Goal: Task Accomplishment & Management: Use online tool/utility

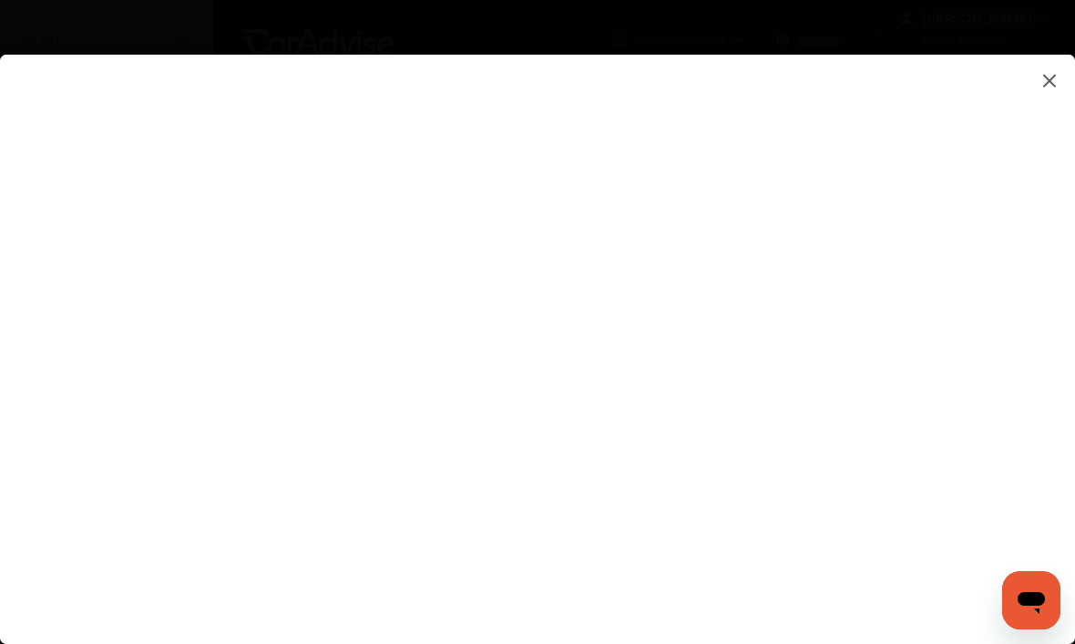
click at [764, 521] on flutter-view at bounding box center [537, 362] width 1075 height 614
type input "**********"
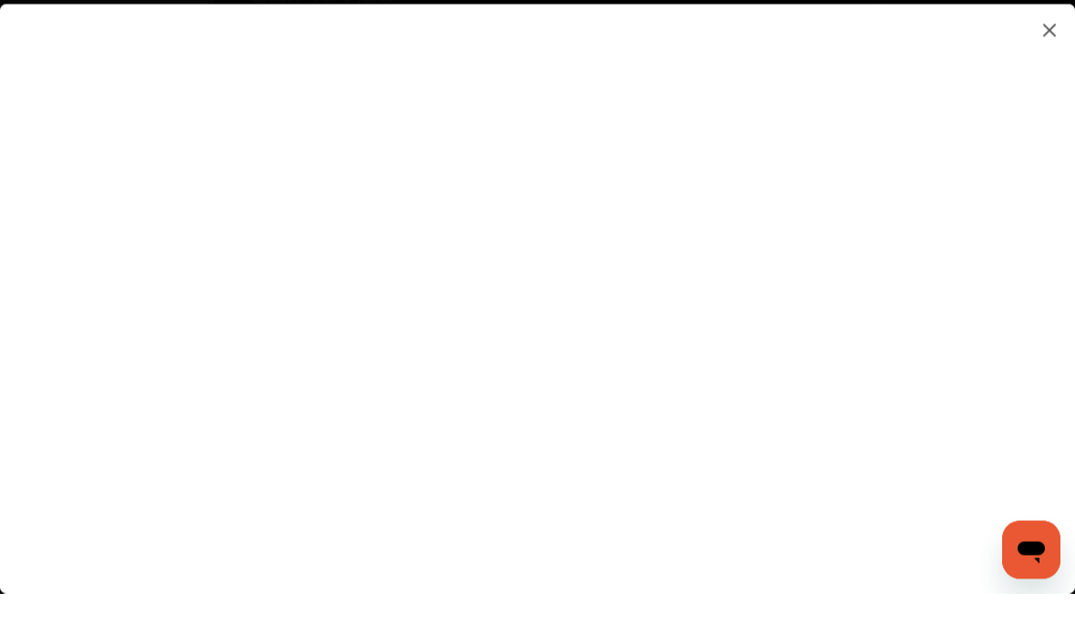
scroll to position [16, 0]
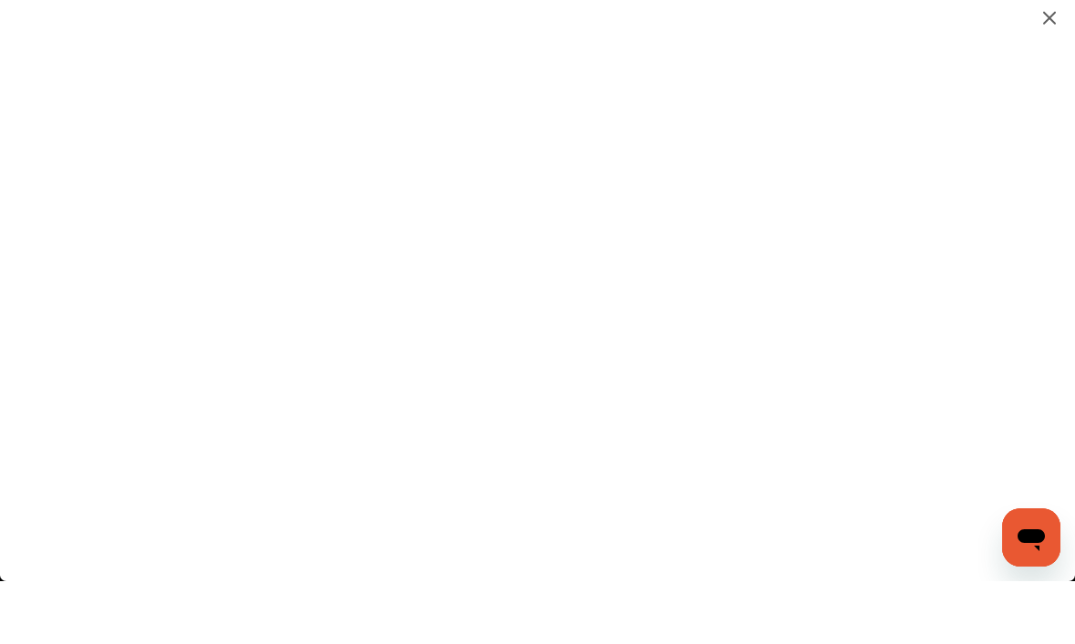
click at [968, 413] on flutter-view "**********" at bounding box center [537, 362] width 1075 height 614
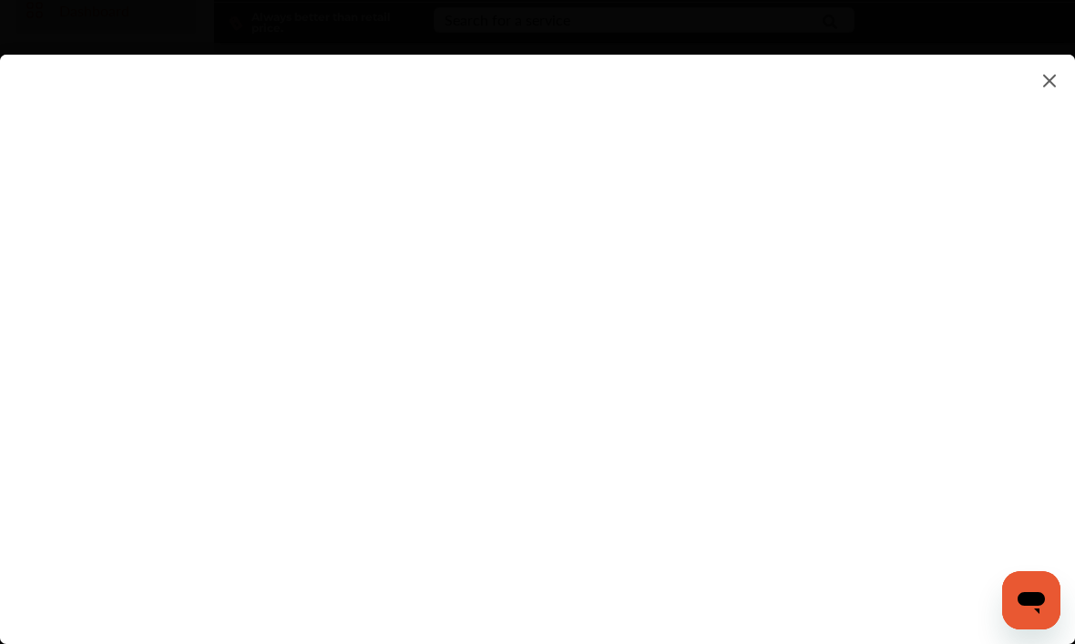
click at [753, 456] on flutter-view at bounding box center [537, 362] width 1075 height 614
click at [519, 456] on flutter-view at bounding box center [537, 362] width 1075 height 614
click at [804, 149] on flutter-view at bounding box center [537, 362] width 1075 height 614
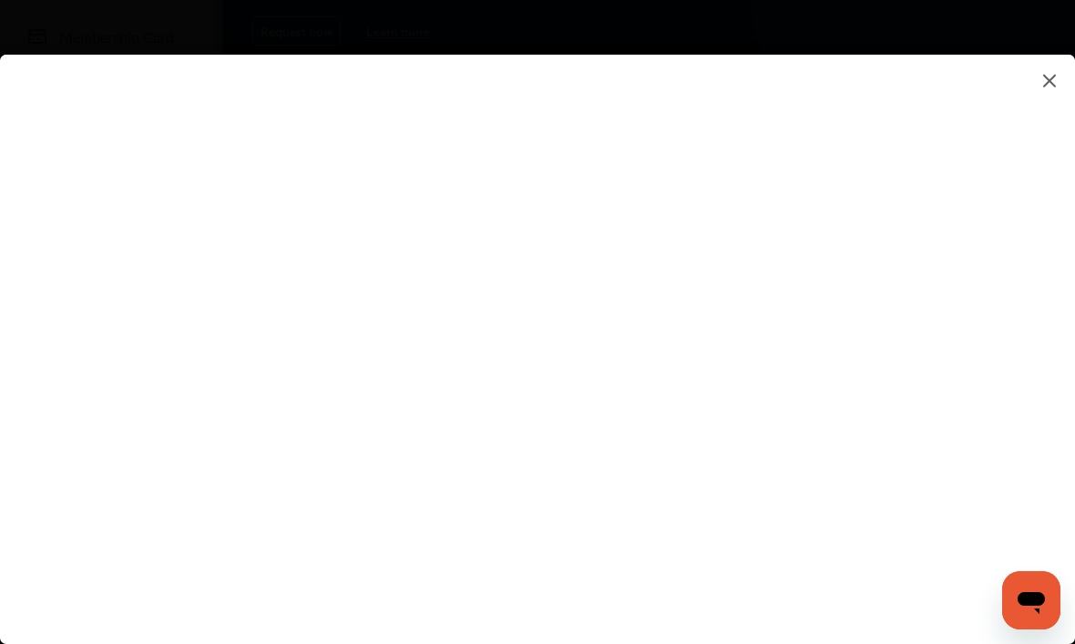
click at [970, 135] on flutter-view at bounding box center [537, 362] width 1075 height 614
click at [845, 199] on flutter-view at bounding box center [537, 362] width 1075 height 614
type textarea "**********"
click at [704, 291] on flutter-view "**********" at bounding box center [537, 362] width 1075 height 614
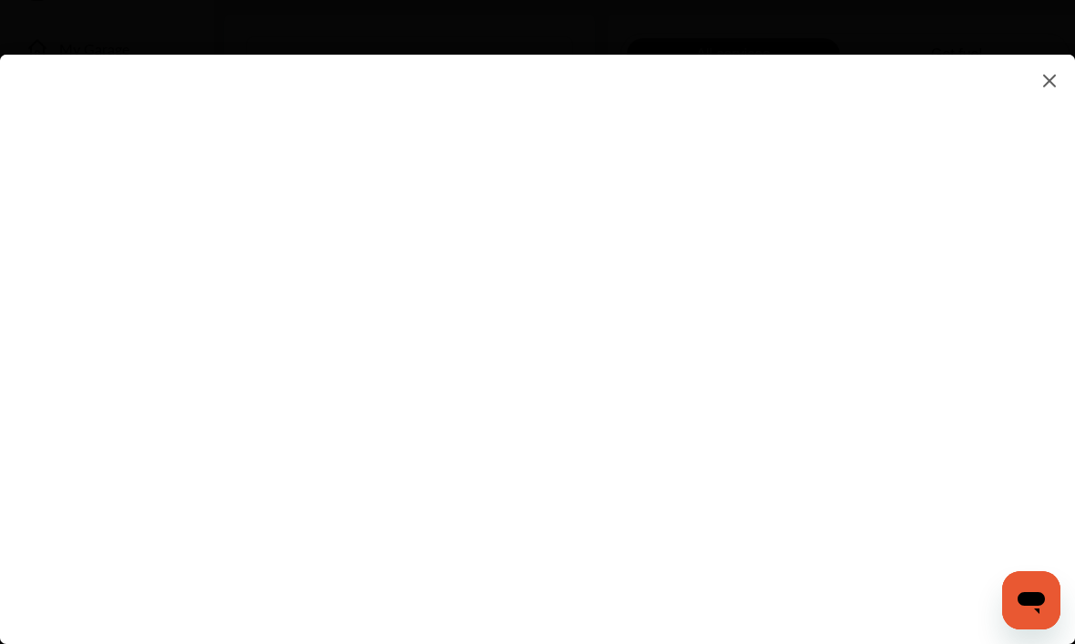
scroll to position [402, 0]
click at [971, 385] on flutter-view at bounding box center [537, 362] width 1075 height 614
click at [697, 193] on flutter-view at bounding box center [537, 362] width 1075 height 614
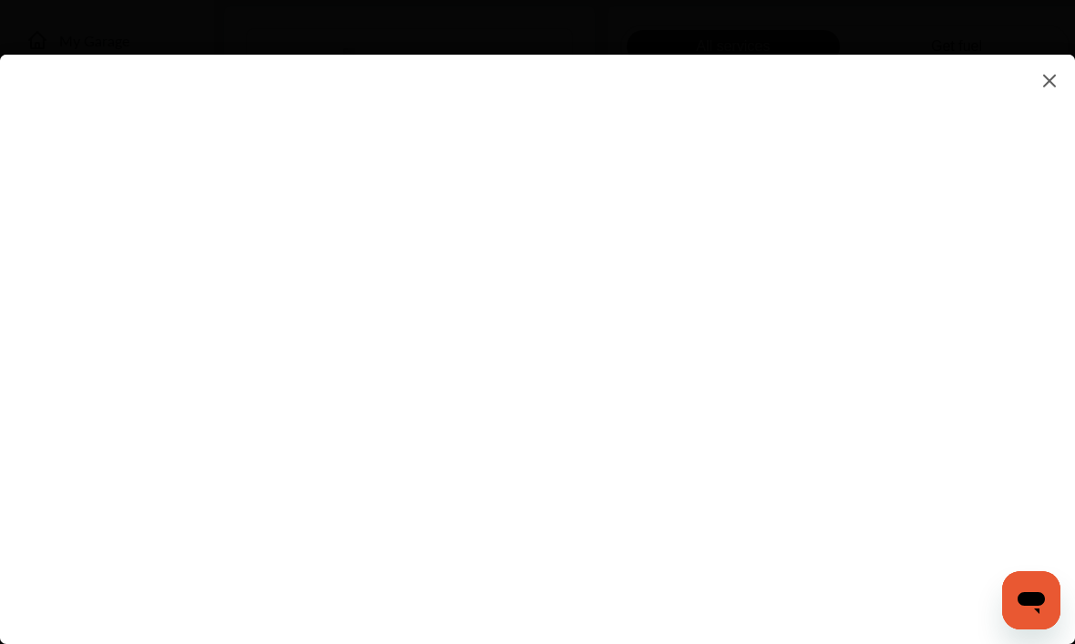
type input "*********"
click at [670, 308] on flutter-view "*********" at bounding box center [537, 362] width 1075 height 614
click at [965, 267] on flutter-view at bounding box center [537, 362] width 1075 height 614
click at [678, 358] on flutter-view at bounding box center [537, 362] width 1075 height 614
click at [514, 422] on flutter-view at bounding box center [537, 362] width 1075 height 614
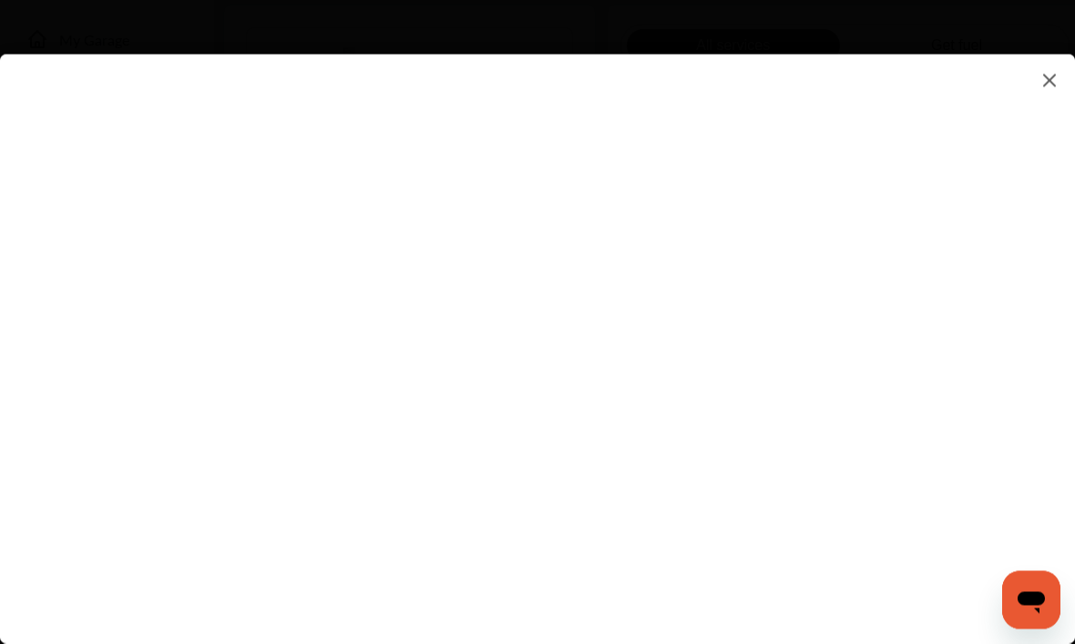
scroll to position [403, 0]
click at [554, 587] on flutter-view at bounding box center [537, 362] width 1075 height 614
click at [783, 619] on flutter-view at bounding box center [537, 362] width 1075 height 614
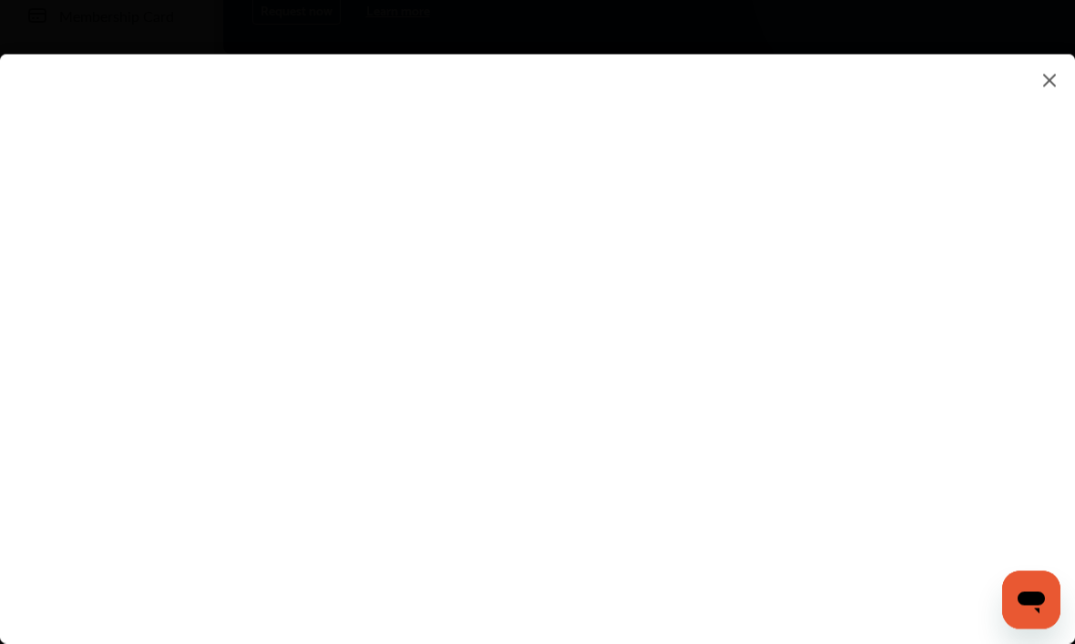
click at [1048, 80] on img at bounding box center [1050, 80] width 22 height 23
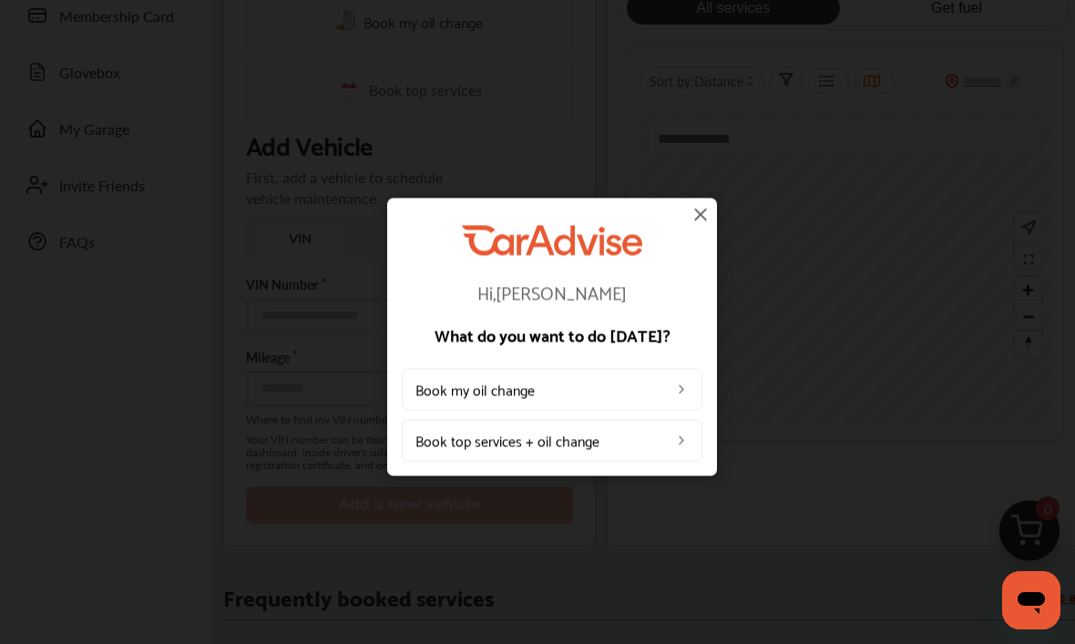
click at [702, 219] on img at bounding box center [701, 214] width 22 height 22
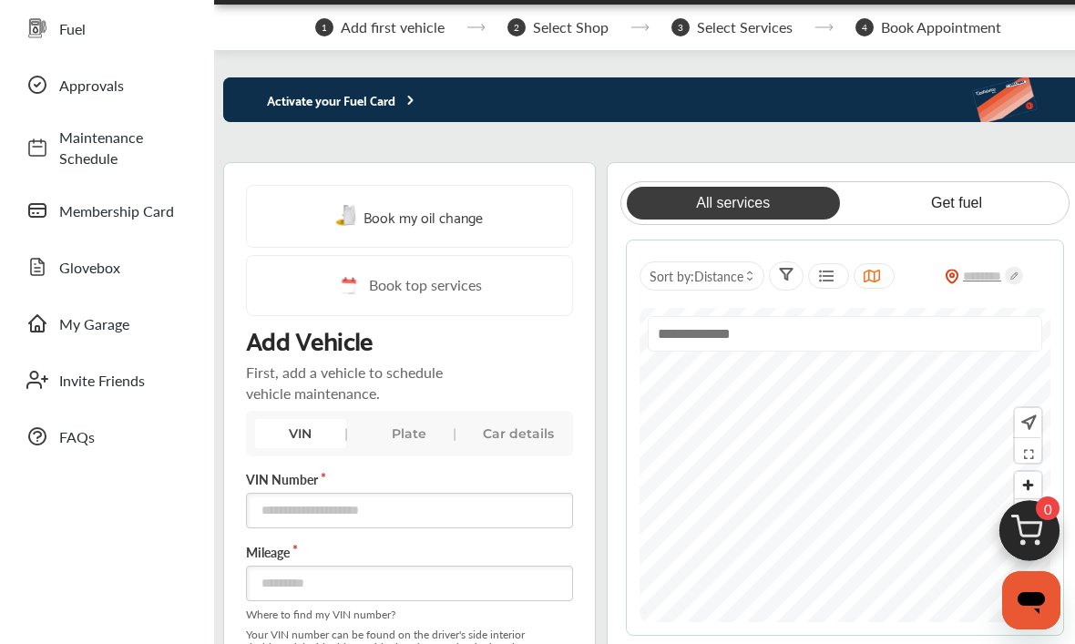
scroll to position [0, 0]
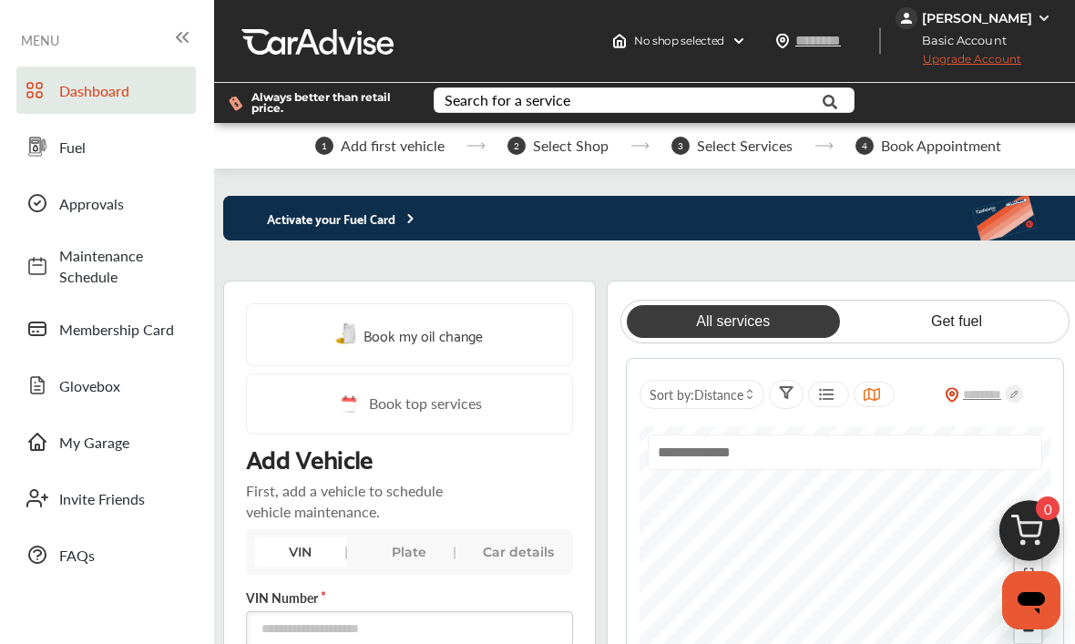
click at [1015, 16] on div "[PERSON_NAME]" at bounding box center [977, 18] width 110 height 16
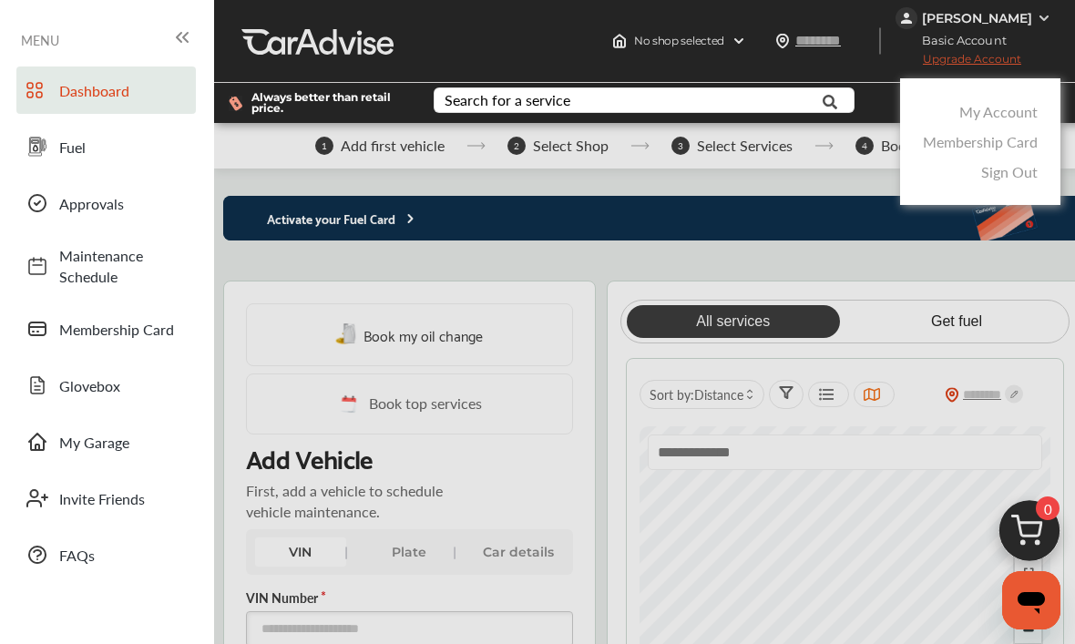
click at [1053, 61] on div at bounding box center [537, 367] width 1075 height 735
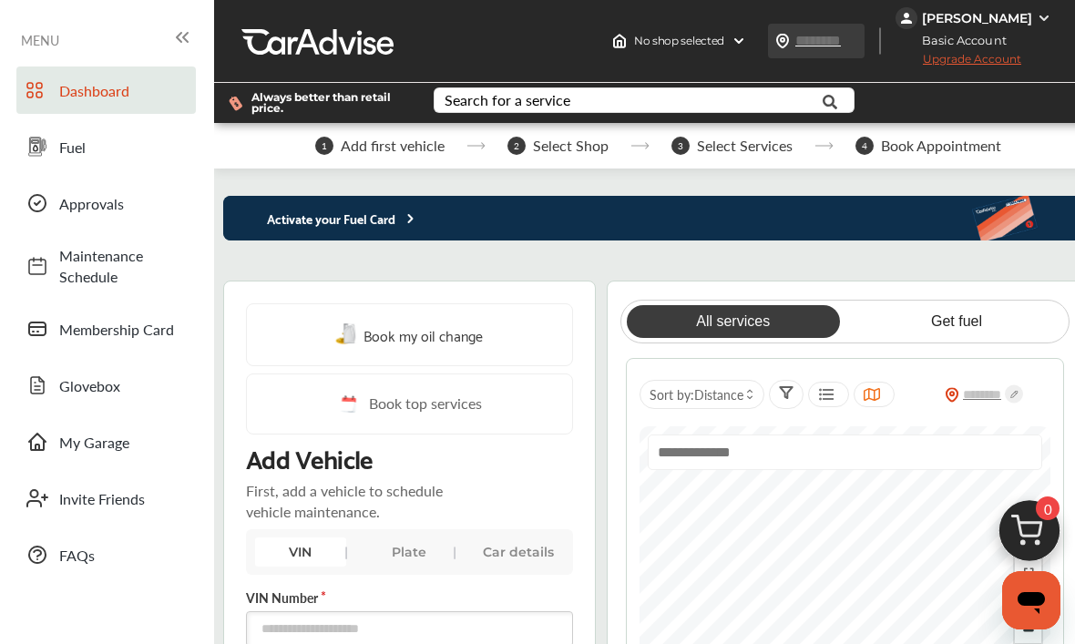
click at [807, 42] on input "text" at bounding box center [836, 40] width 84 height 19
type input "*****"
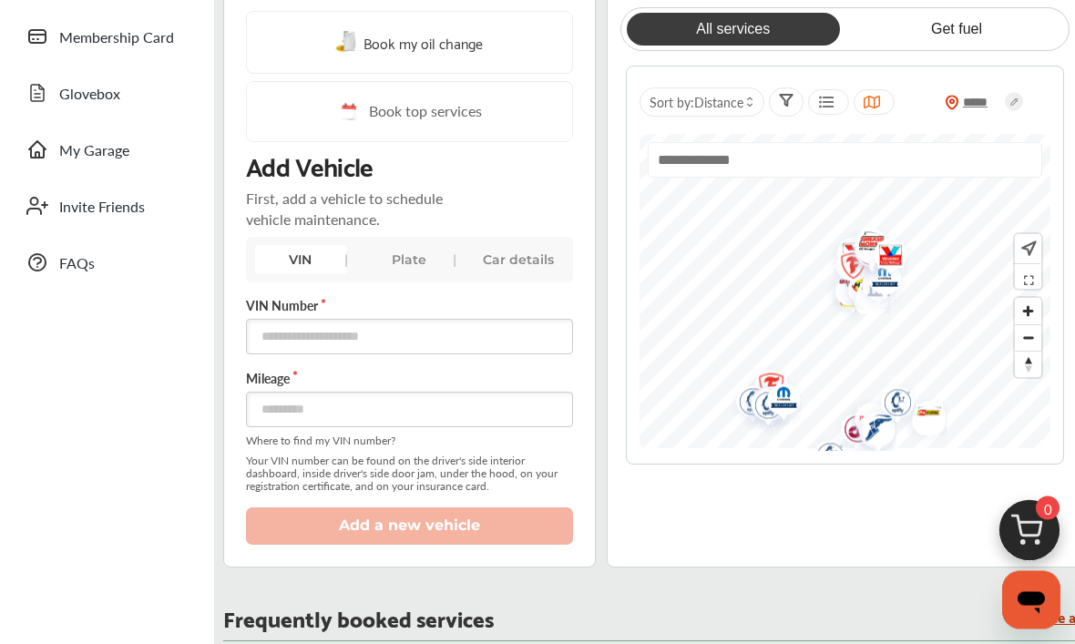
scroll to position [292, 0]
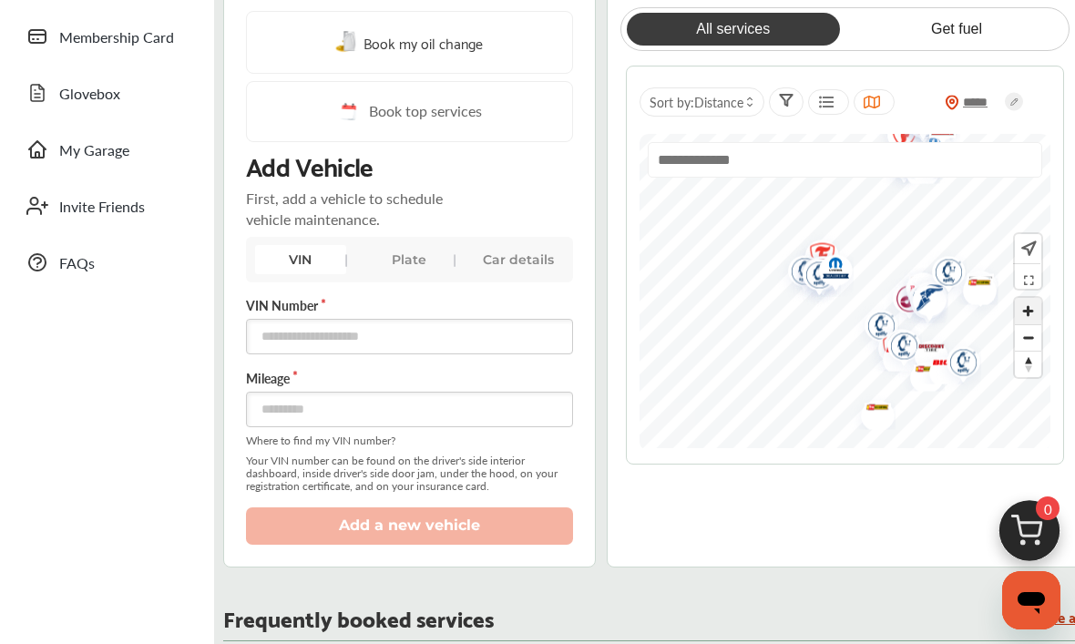
click at [1030, 319] on span "Zoom in" at bounding box center [1028, 311] width 26 height 26
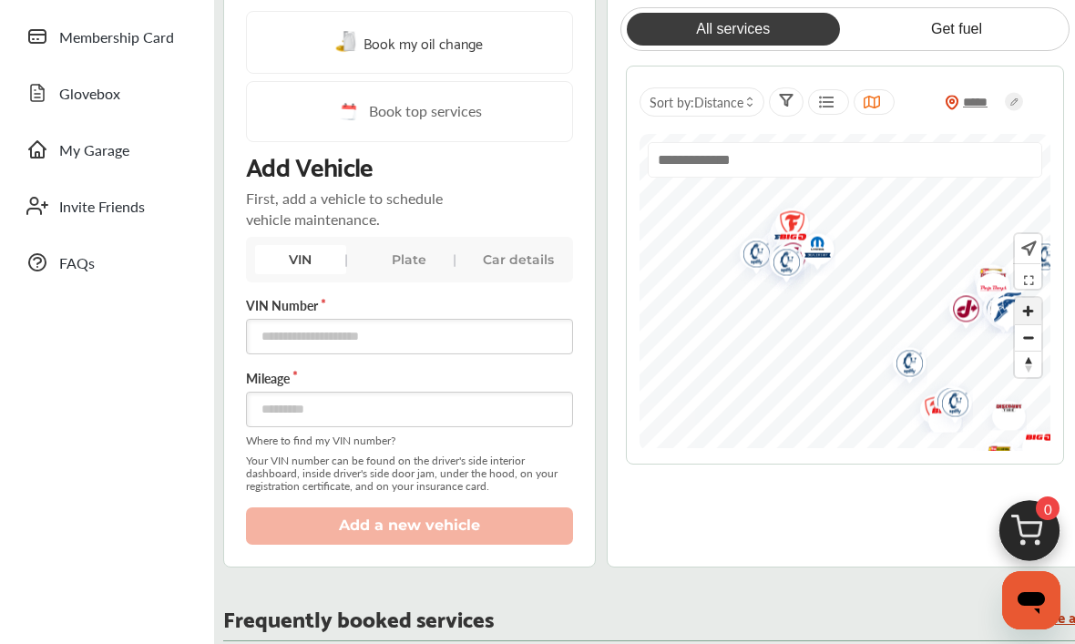
click at [1034, 318] on span "Zoom in" at bounding box center [1028, 311] width 26 height 26
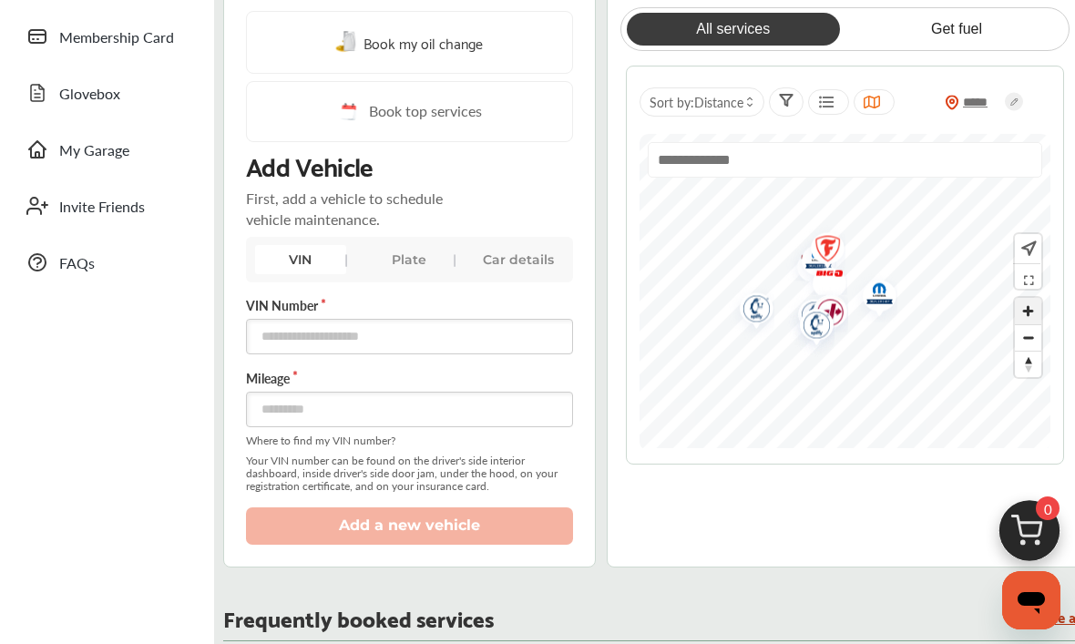
click at [1019, 319] on span "Zoom in" at bounding box center [1028, 311] width 26 height 26
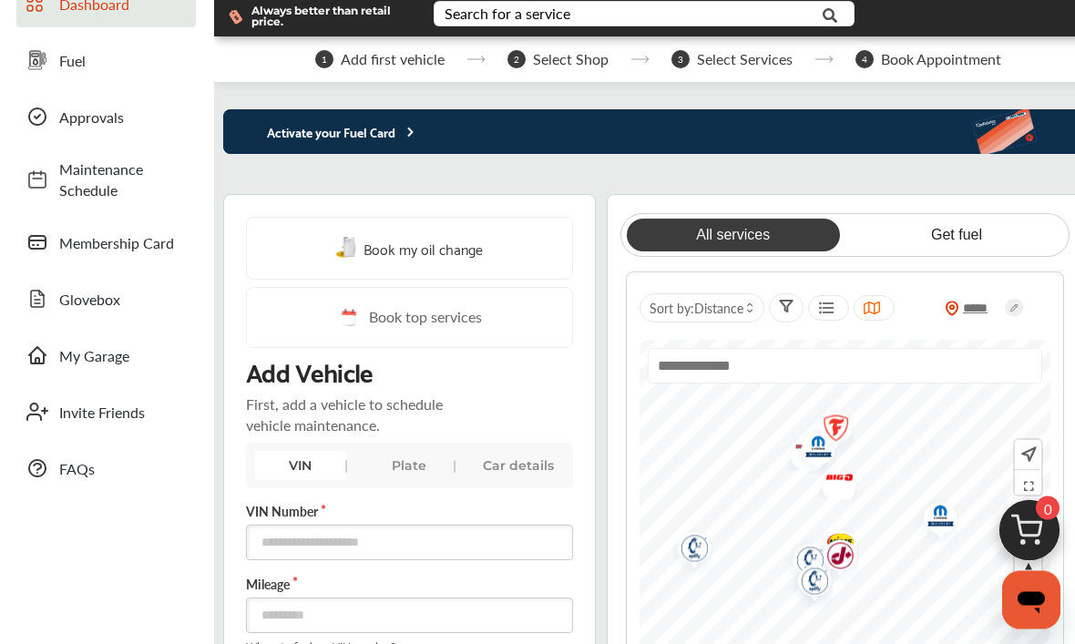
scroll to position [78, 0]
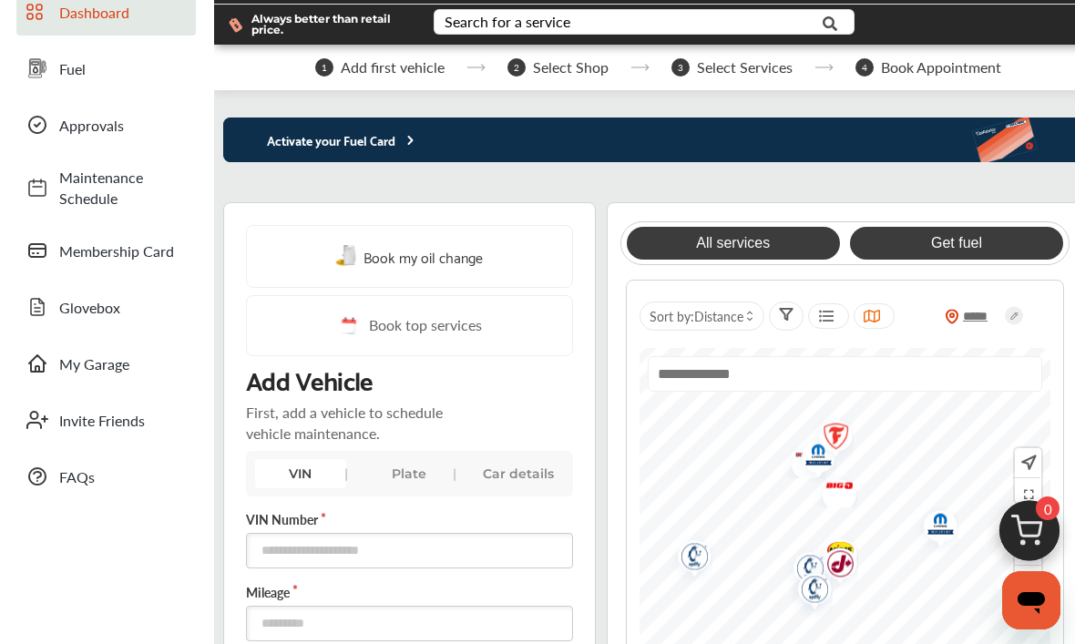
click at [936, 259] on link "Get fuel" at bounding box center [956, 243] width 213 height 33
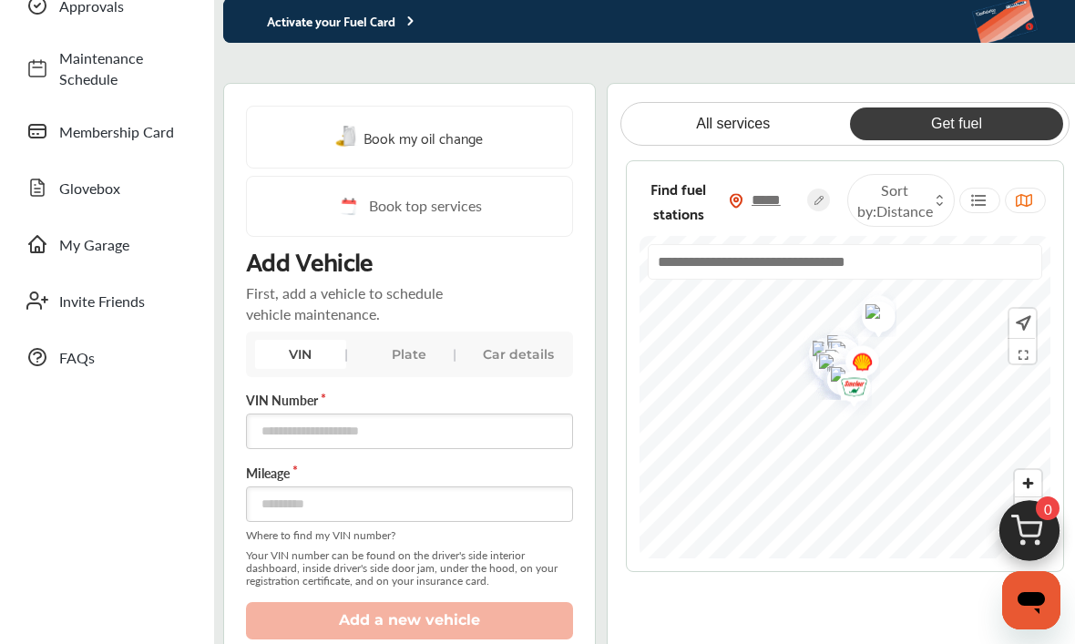
scroll to position [243, 0]
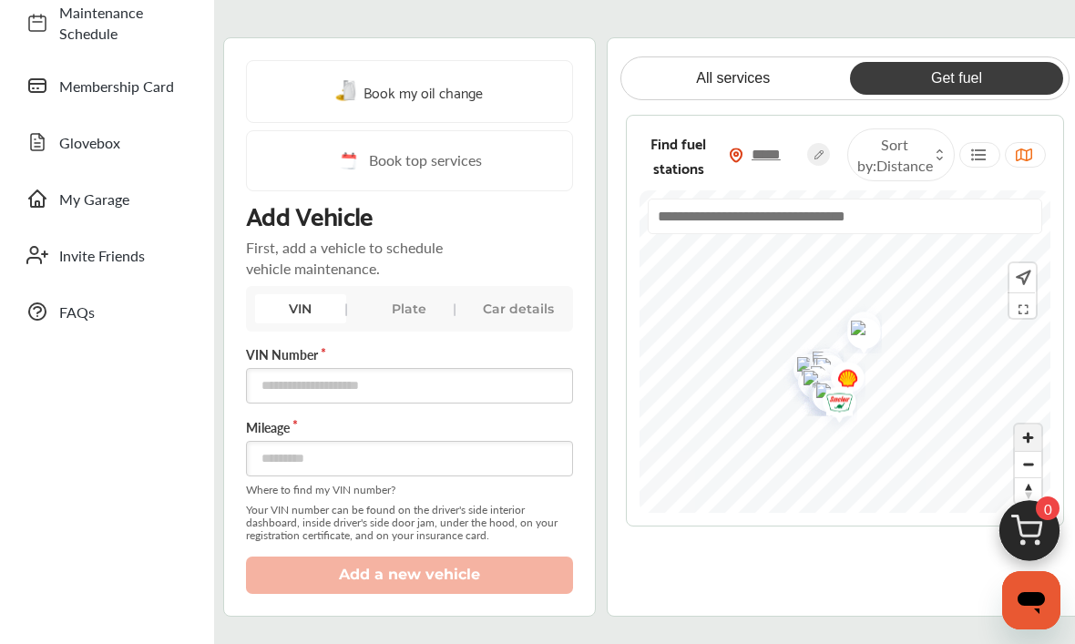
click at [1025, 451] on span "Zoom in" at bounding box center [1028, 438] width 26 height 26
click at [1029, 451] on span "Zoom in" at bounding box center [1028, 438] width 26 height 26
click at [1025, 451] on span "Zoom in" at bounding box center [1028, 438] width 26 height 26
click at [1029, 451] on span "Zoom in" at bounding box center [1028, 438] width 26 height 26
click at [844, 355] on img "Map marker" at bounding box center [841, 350] width 48 height 46
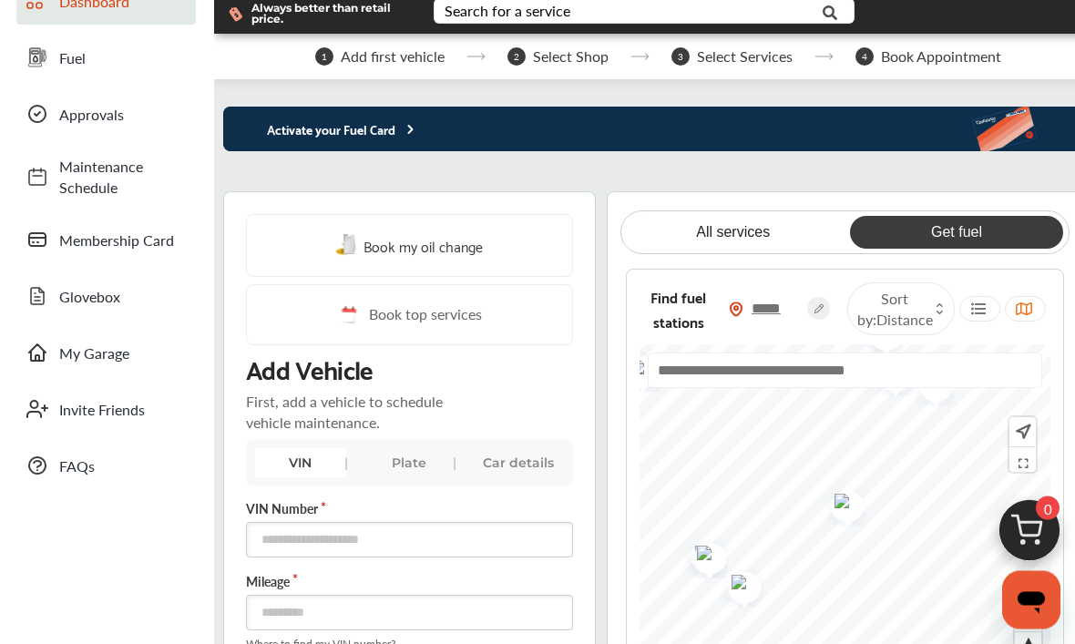
scroll to position [0, 0]
